Goal: Find specific page/section: Find specific page/section

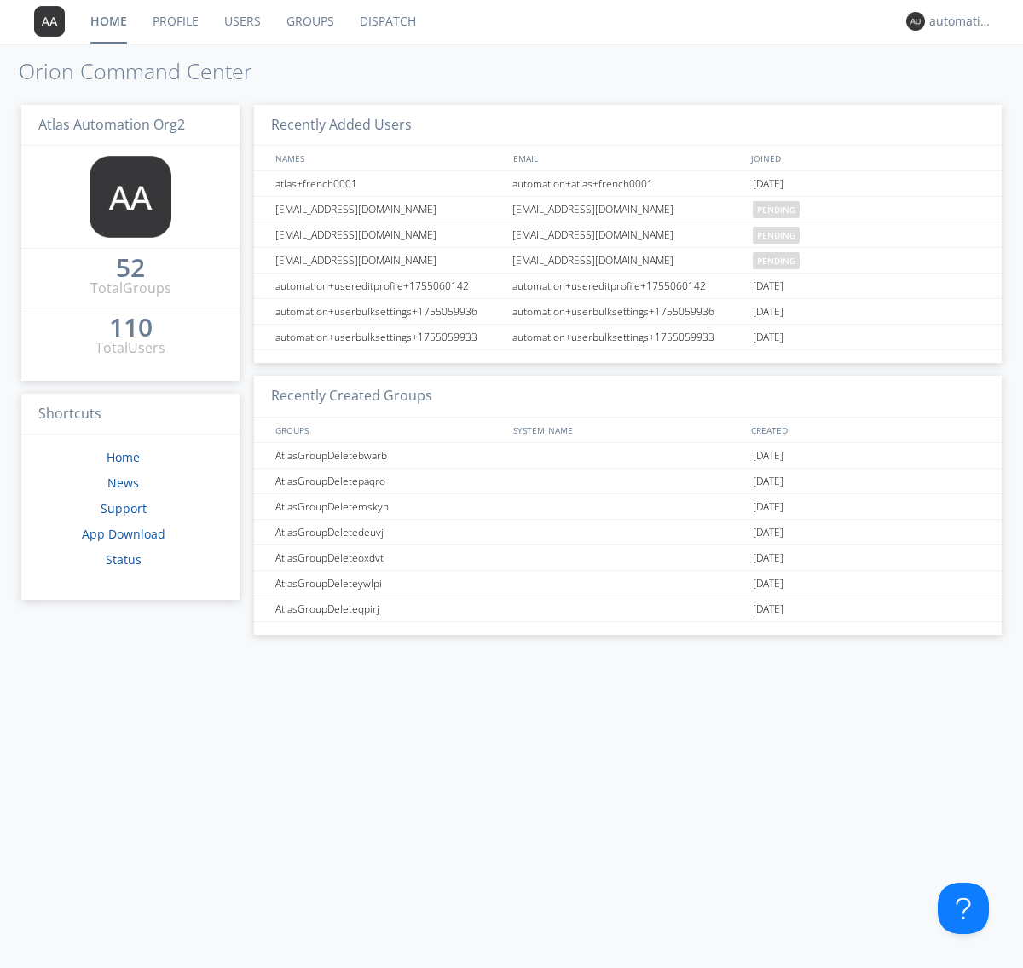
click at [386, 21] on link "Dispatch" at bounding box center [388, 21] width 82 height 43
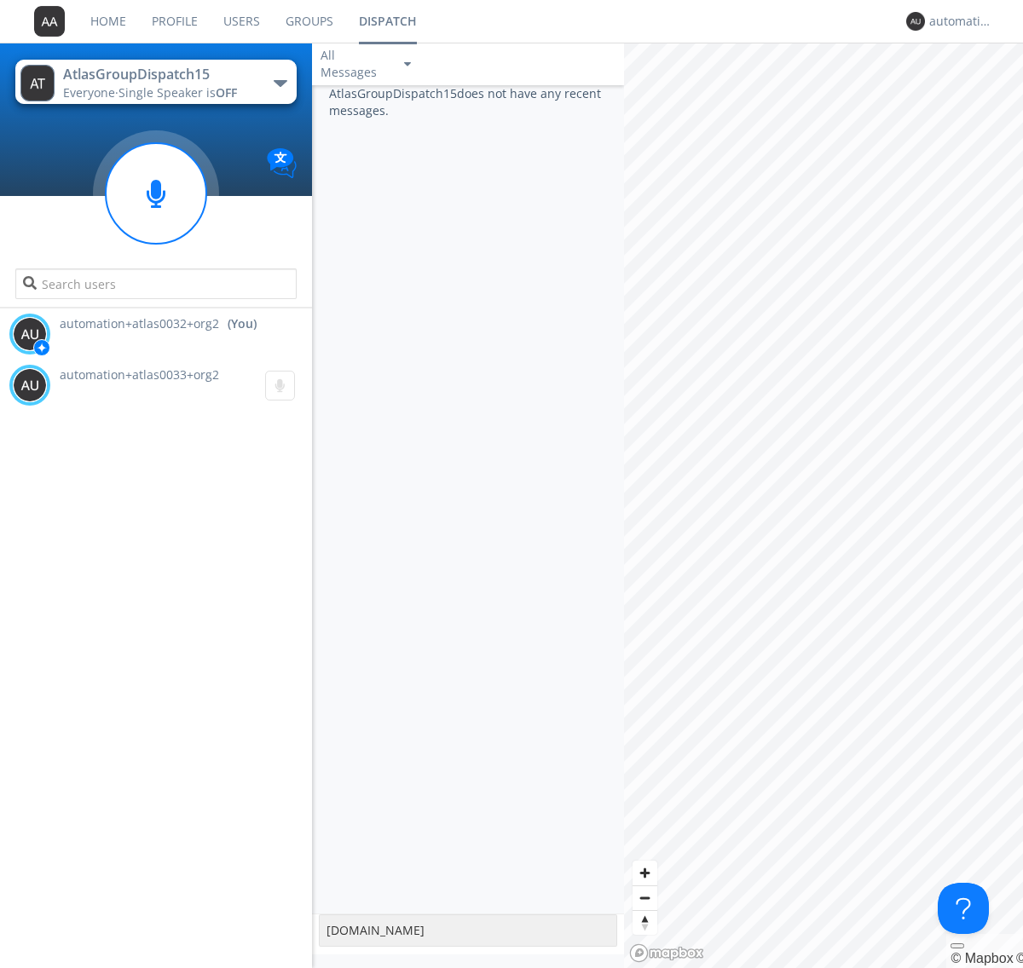
type textarea "[DOMAIN_NAME]"
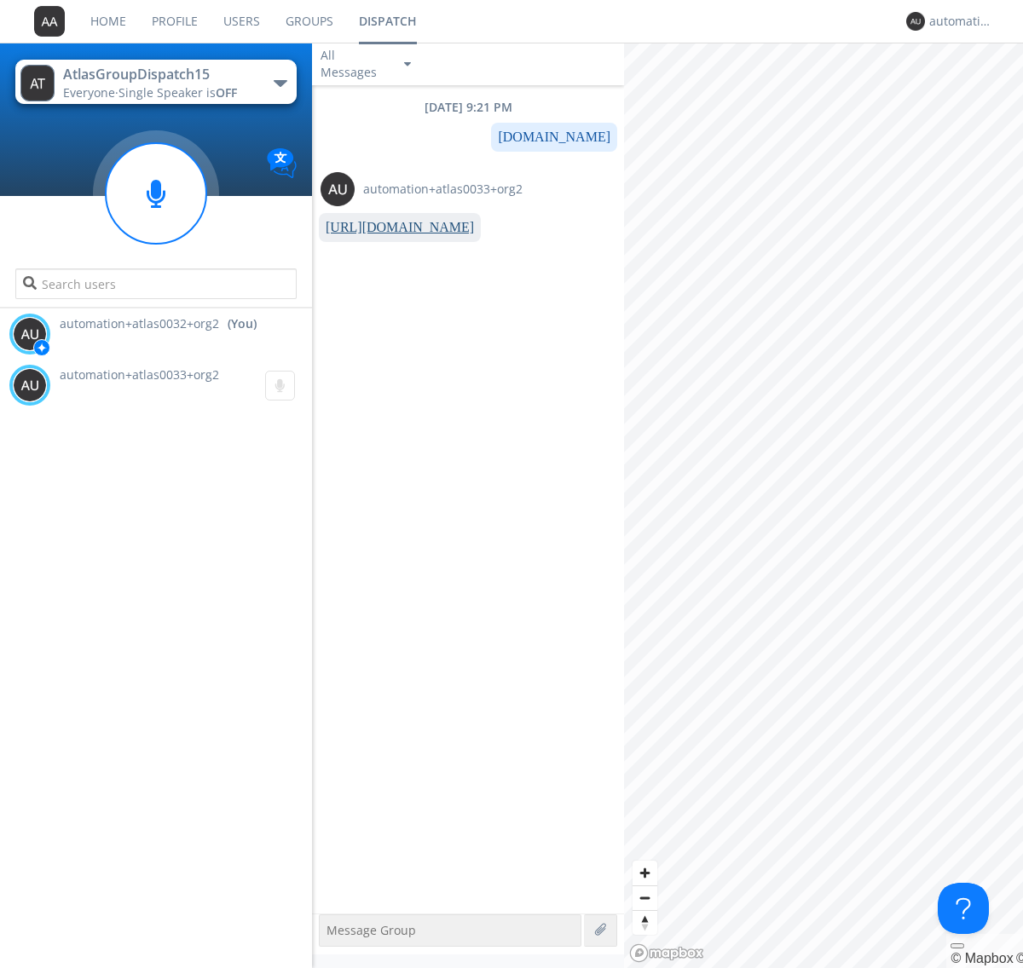
click at [393, 228] on link "[URL][DOMAIN_NAME]" at bounding box center [400, 227] width 148 height 14
click at [956, 21] on div "automation+atlas0032+org2" at bounding box center [961, 21] width 64 height 17
